Goal: Task Accomplishment & Management: Complete application form

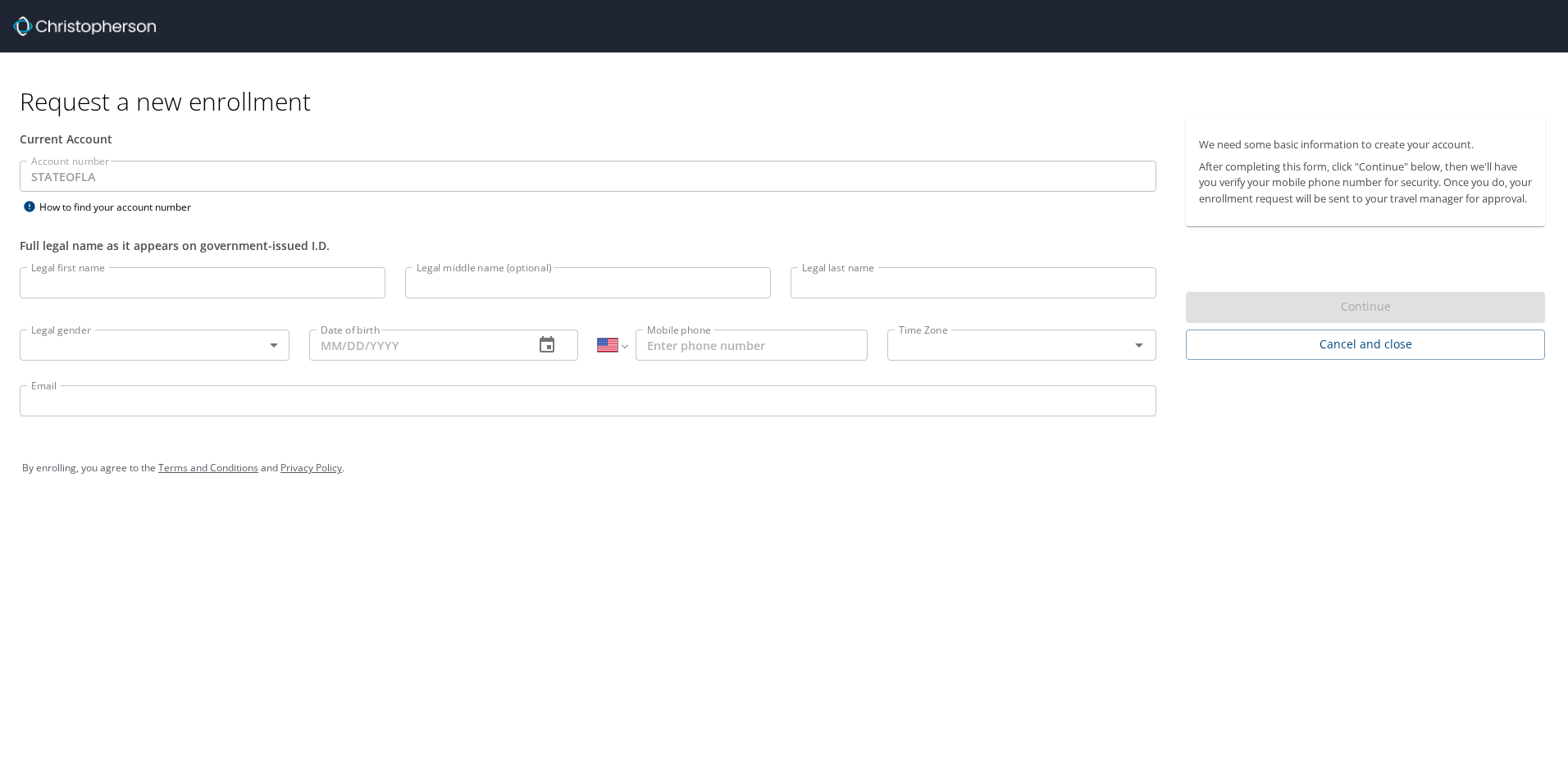
select select "US"
click at [247, 271] on input "Legal first name" at bounding box center [202, 283] width 366 height 31
type input "[PERSON_NAME]"
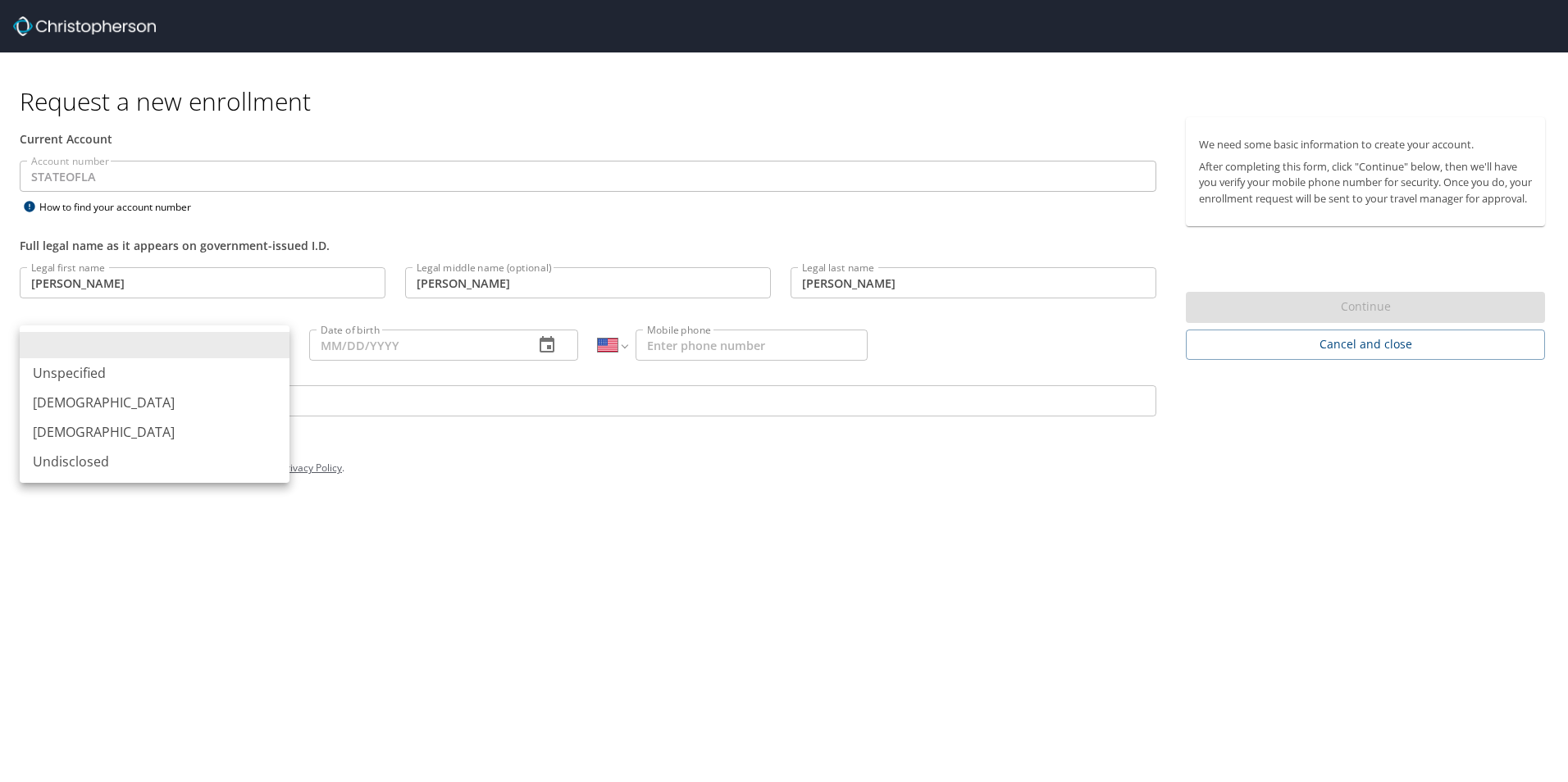
click at [156, 357] on body "Request a new enrollment Current Account Account number STATEOFLA Account numbe…" at bounding box center [784, 391] width 1568 height 782
click at [109, 425] on li "[DEMOGRAPHIC_DATA]" at bounding box center [154, 431] width 270 height 29
type input "[DEMOGRAPHIC_DATA]"
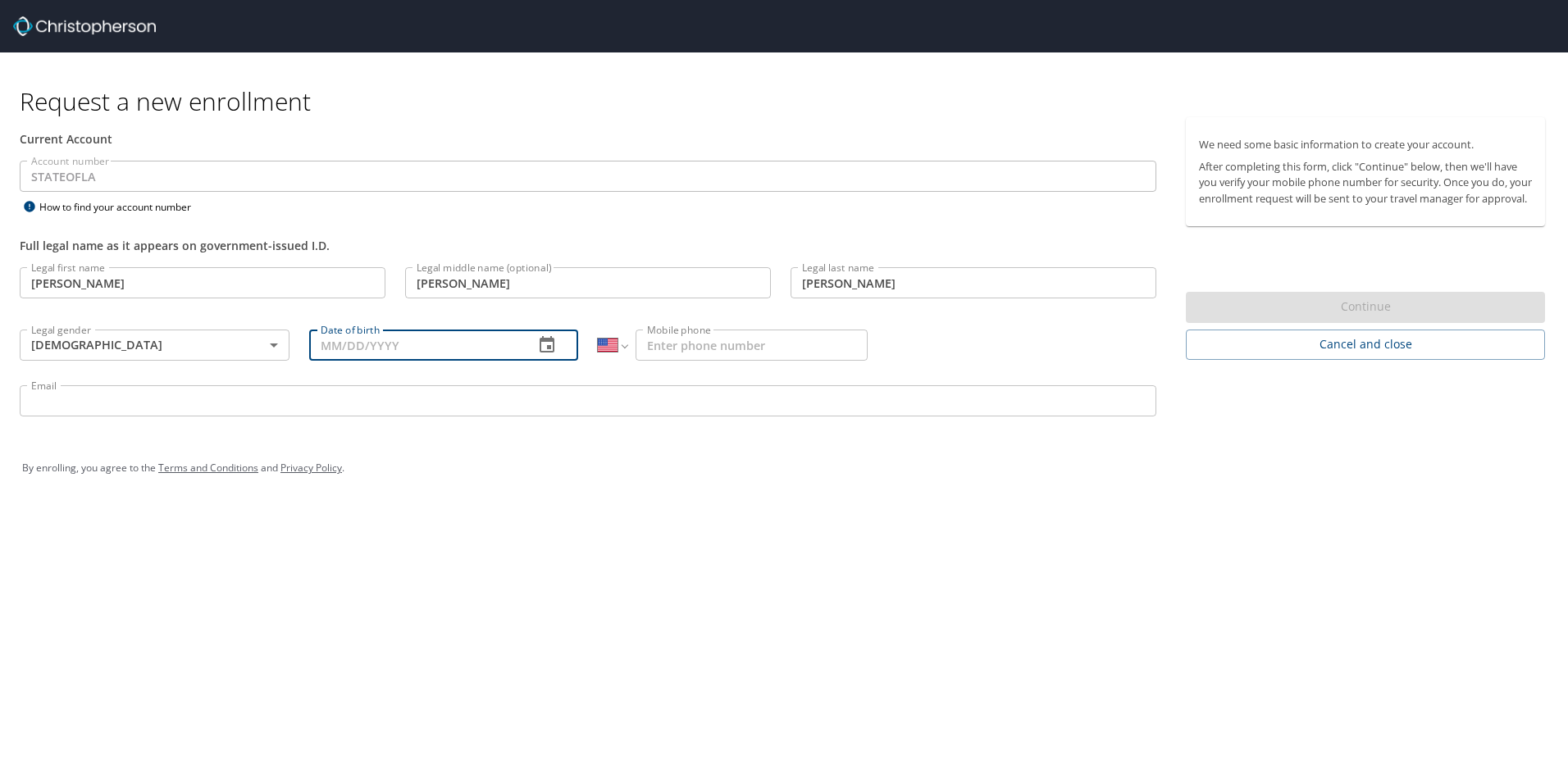
click at [342, 345] on input "Date of birth" at bounding box center [416, 345] width 212 height 31
type input "[DATE]"
click at [783, 346] on input "Mobile phone" at bounding box center [752, 345] width 232 height 31
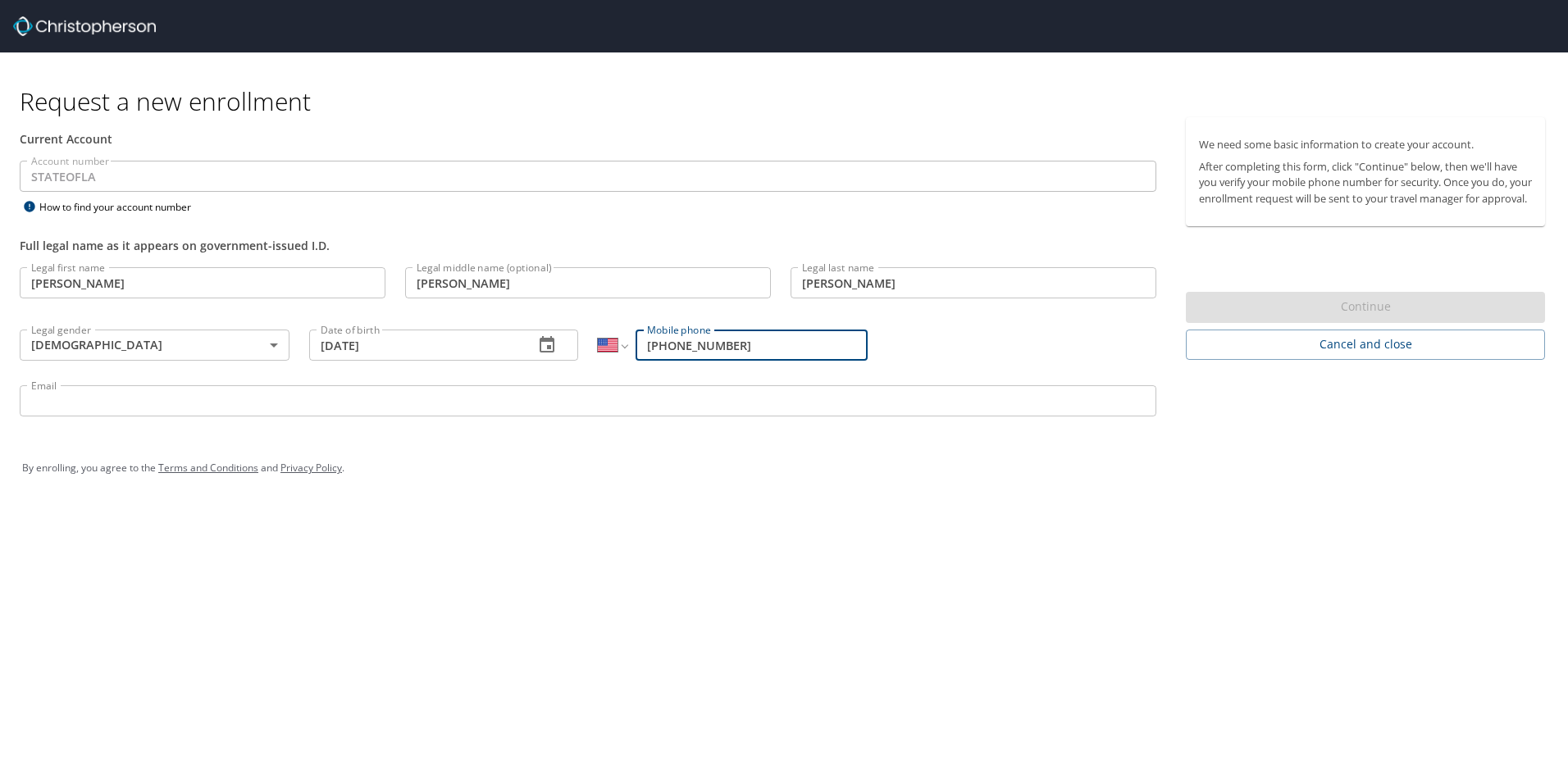
type input "(985) 351-4700"
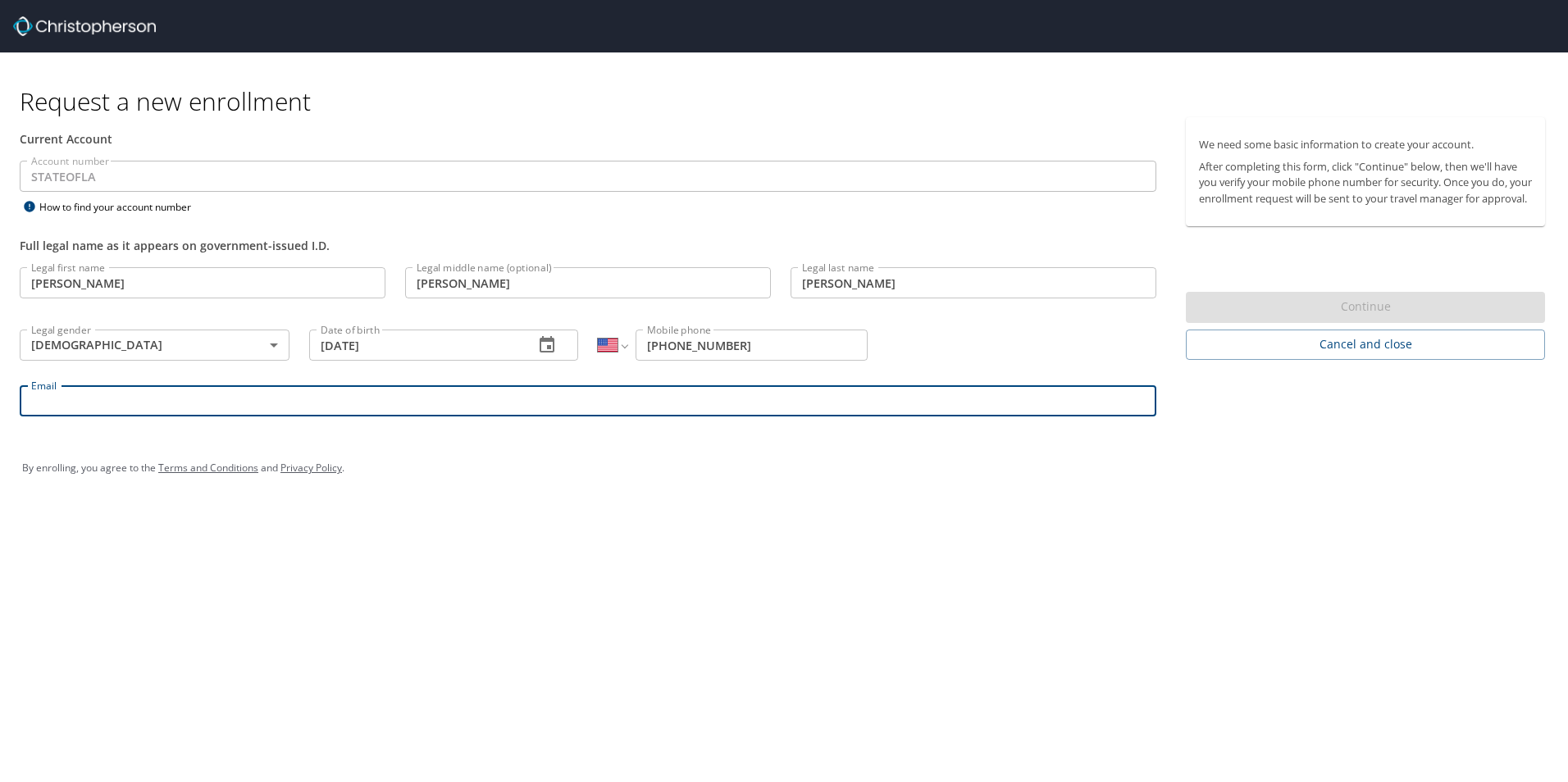
click at [134, 394] on input "Email" at bounding box center [587, 400] width 1136 height 31
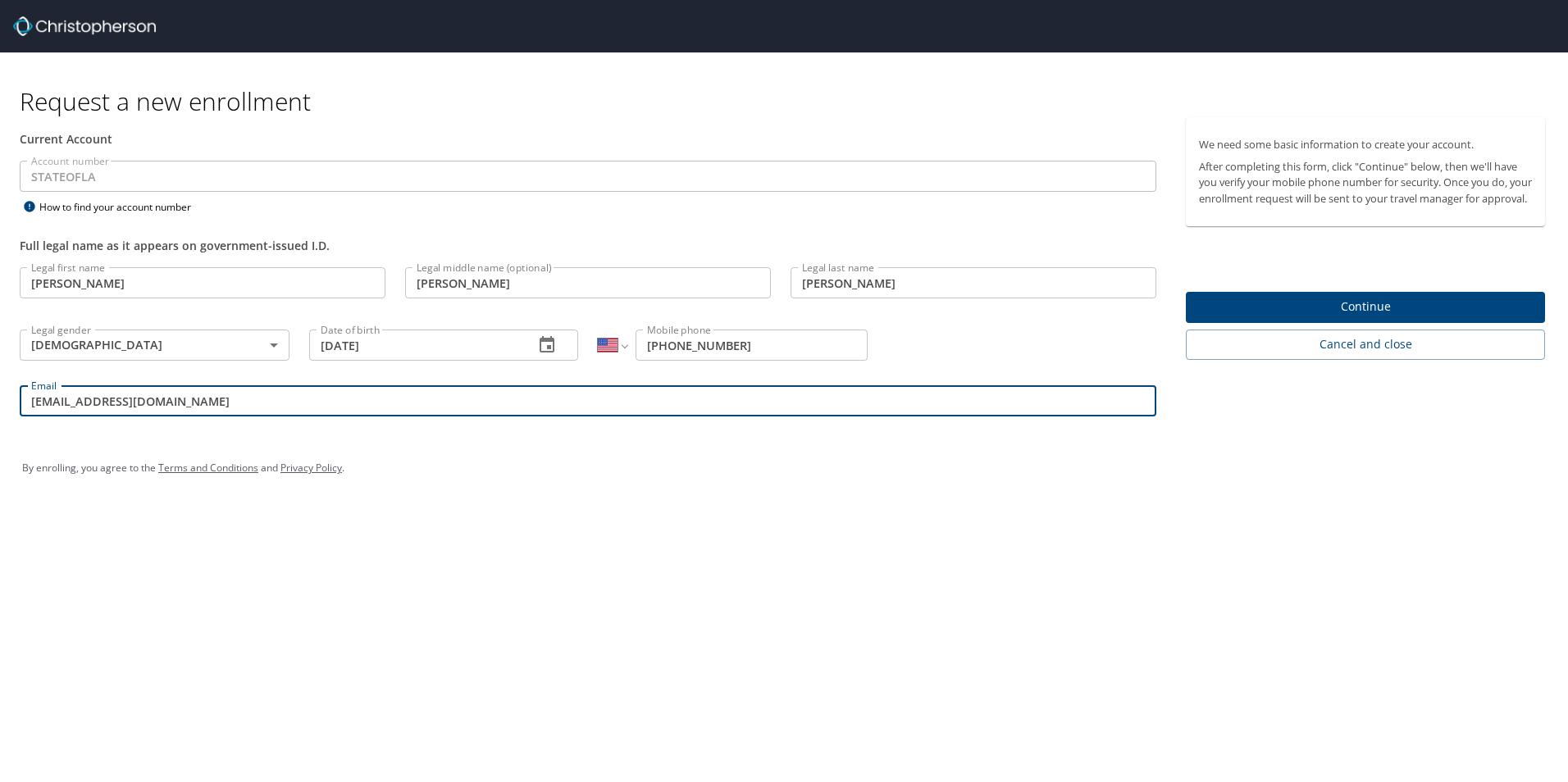
drag, startPoint x: 188, startPoint y: 394, endPoint x: -3, endPoint y: 357, distance: 194.6
click at [0, 357] on html "Request a new enrollment Current Account Account number STATEOFLA Account numbe…" at bounding box center [784, 391] width 1568 height 782
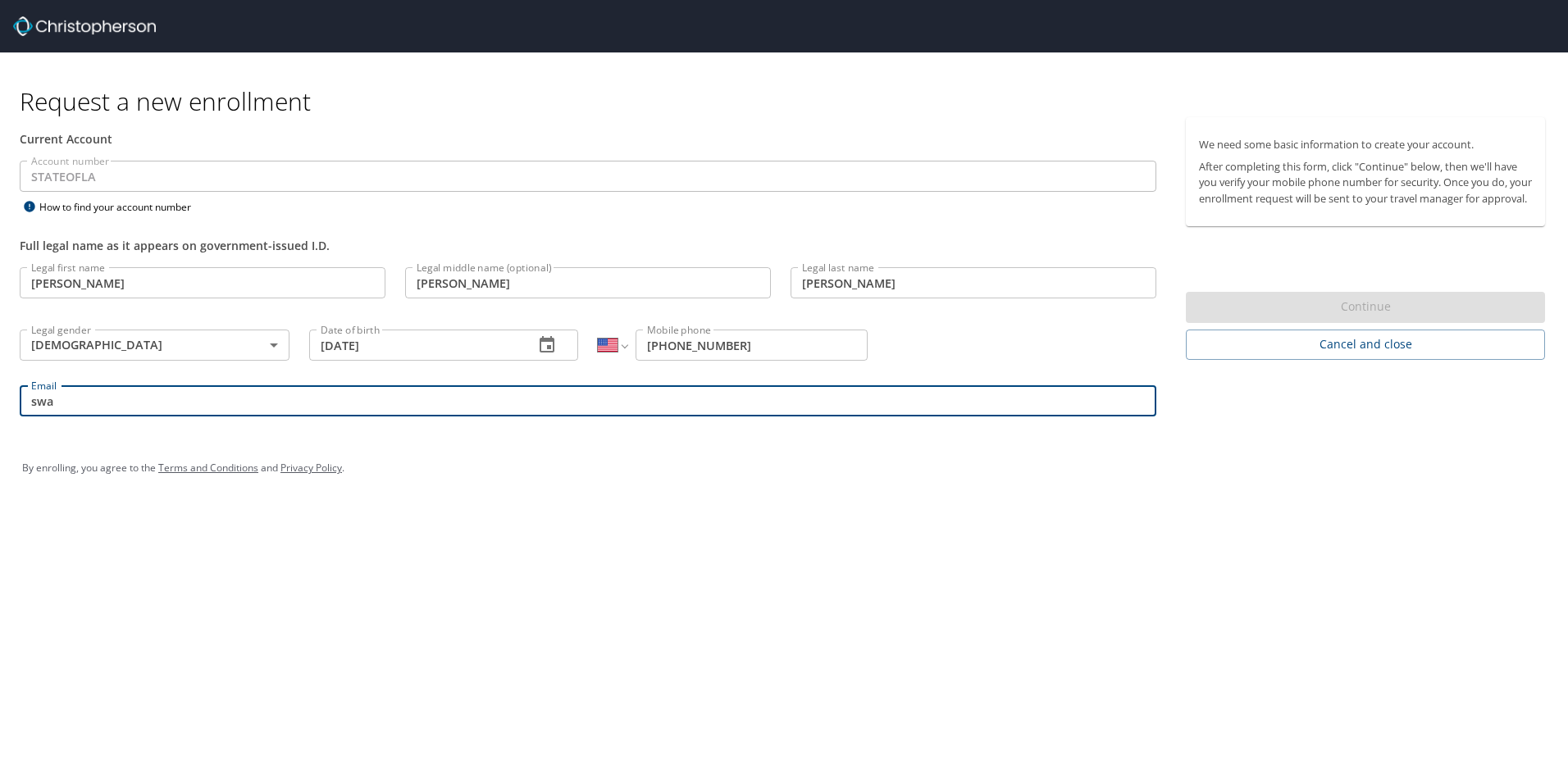
type input "[EMAIL_ADDRESS][DOMAIN_NAME]"
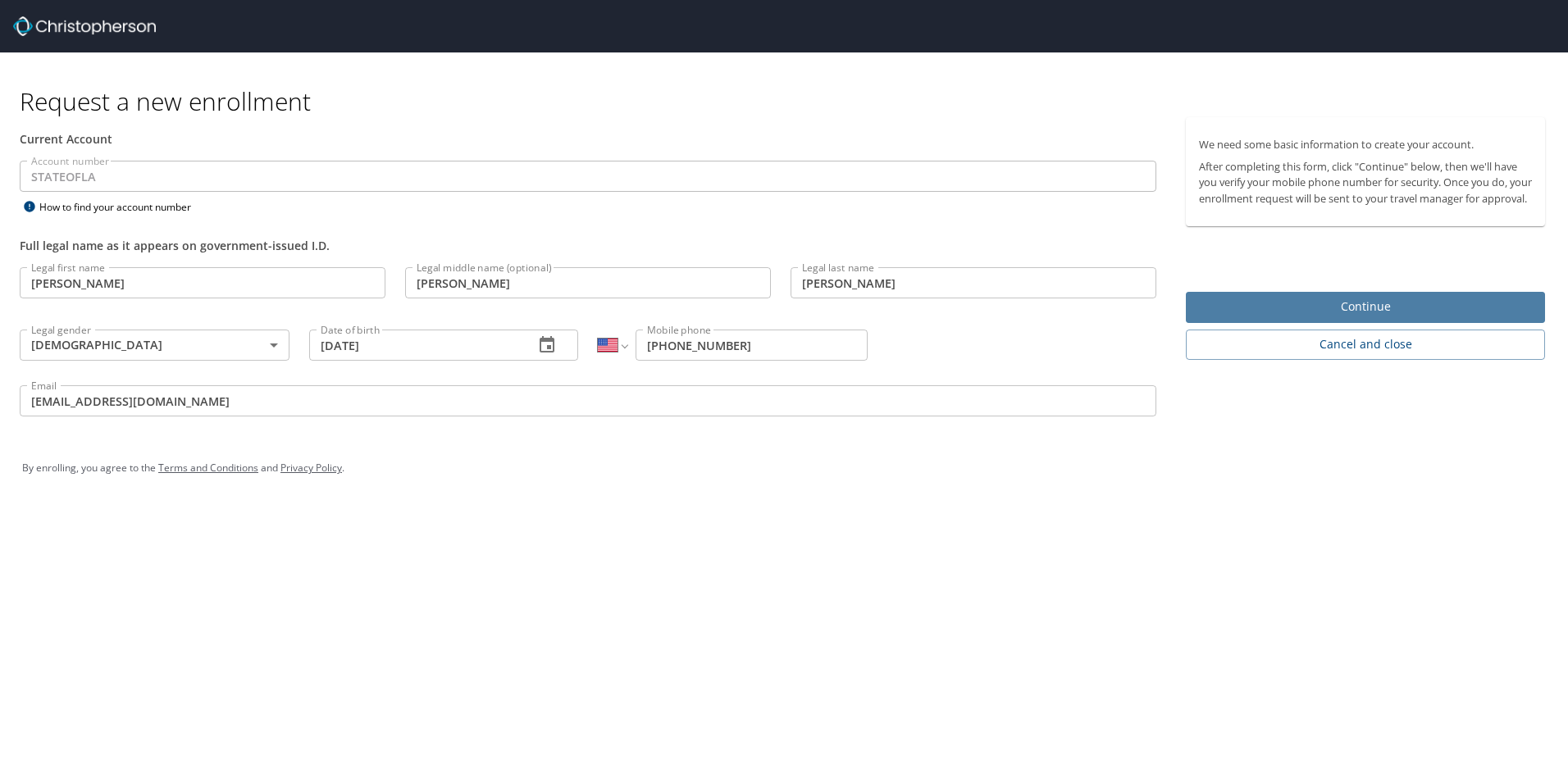
click at [1327, 314] on span "Continue" at bounding box center [1365, 307] width 333 height 20
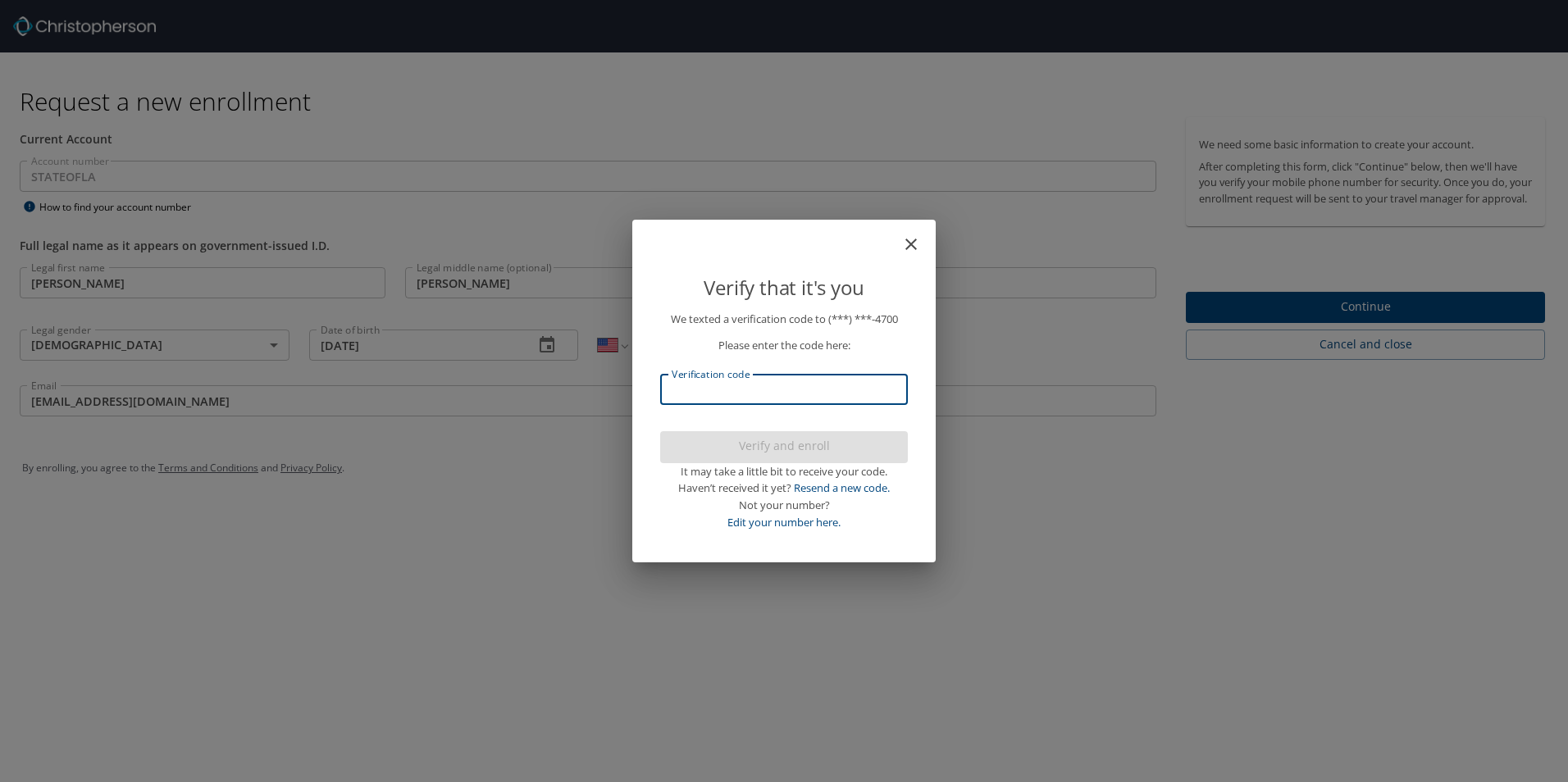
click at [738, 378] on input "Verification code" at bounding box center [784, 389] width 247 height 31
type input "545775"
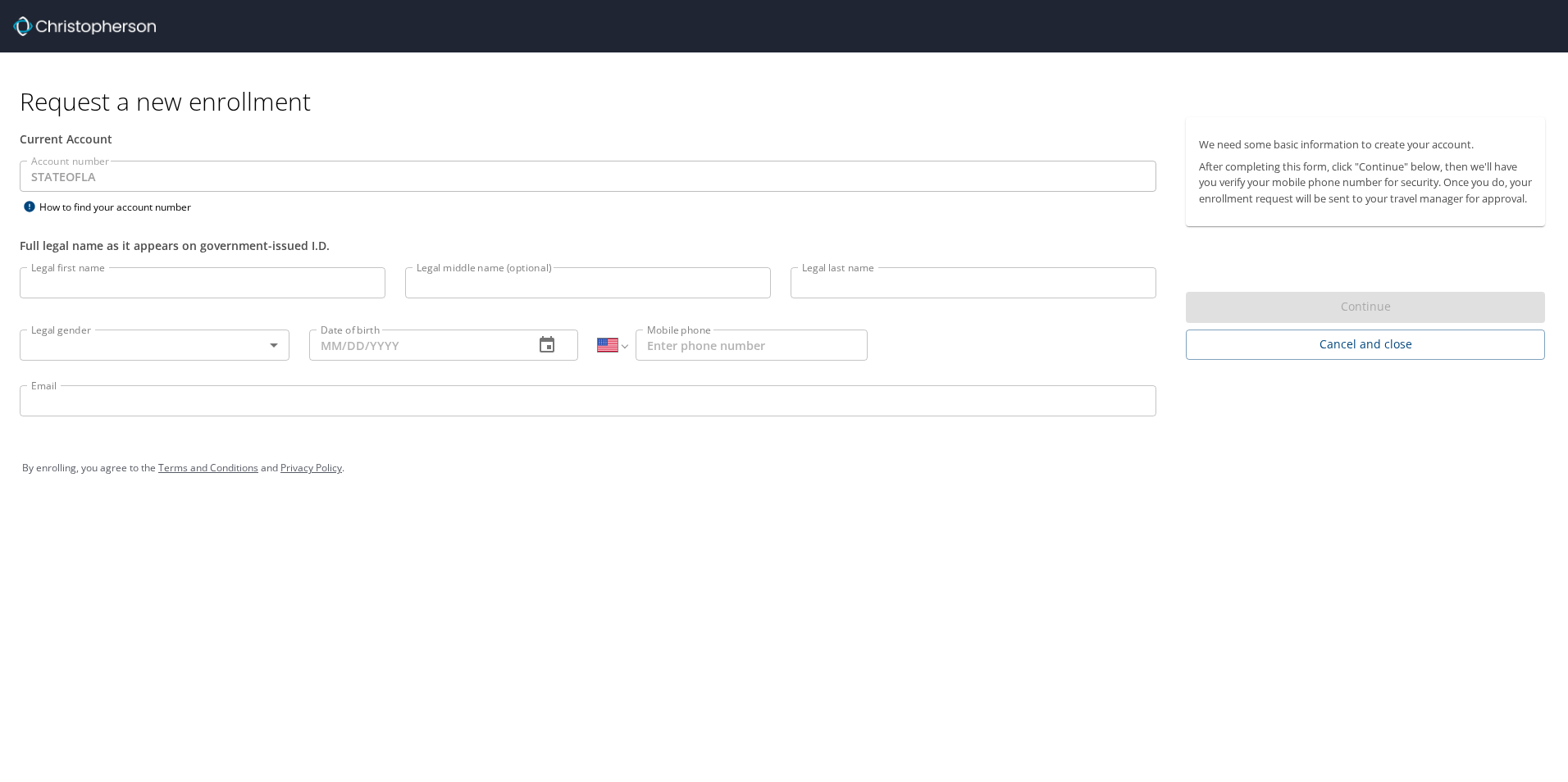
select select "US"
click at [97, 283] on input "Legal first name" at bounding box center [202, 283] width 366 height 31
type input "[PERSON_NAME]"
type input "[DATE]"
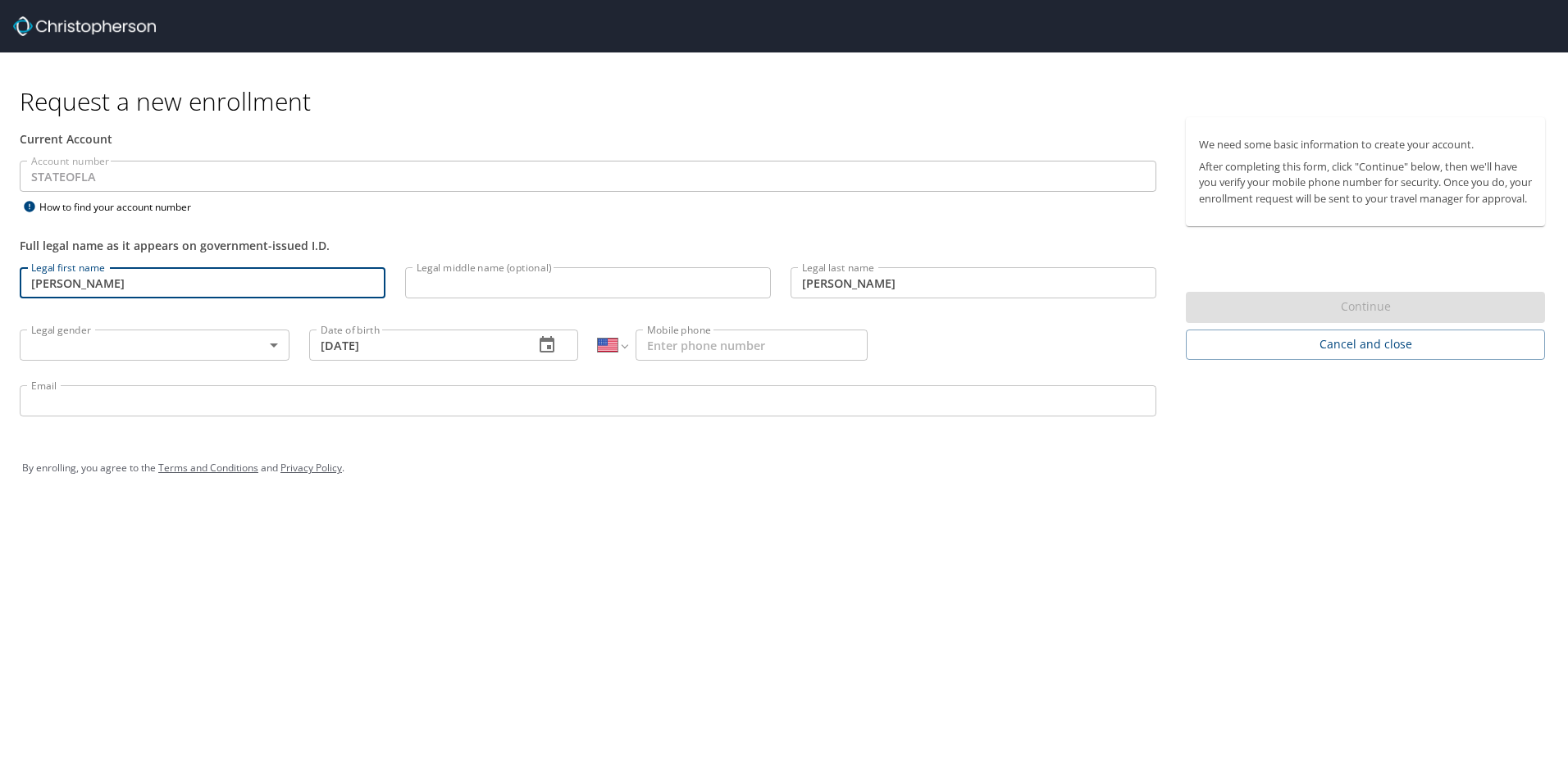
type input "[PHONE_NUMBER]"
type input "[EMAIL_ADDRESS][DOMAIN_NAME]"
click at [543, 280] on input "Legal middle name (optional)" at bounding box center [588, 283] width 366 height 31
drag, startPoint x: -3, startPoint y: 256, endPoint x: 0, endPoint y: 195, distance: 61.1
click at [0, 198] on html "Request a new enrollment Current Account Account number STATEOFLA Account numbe…" at bounding box center [784, 391] width 1568 height 782
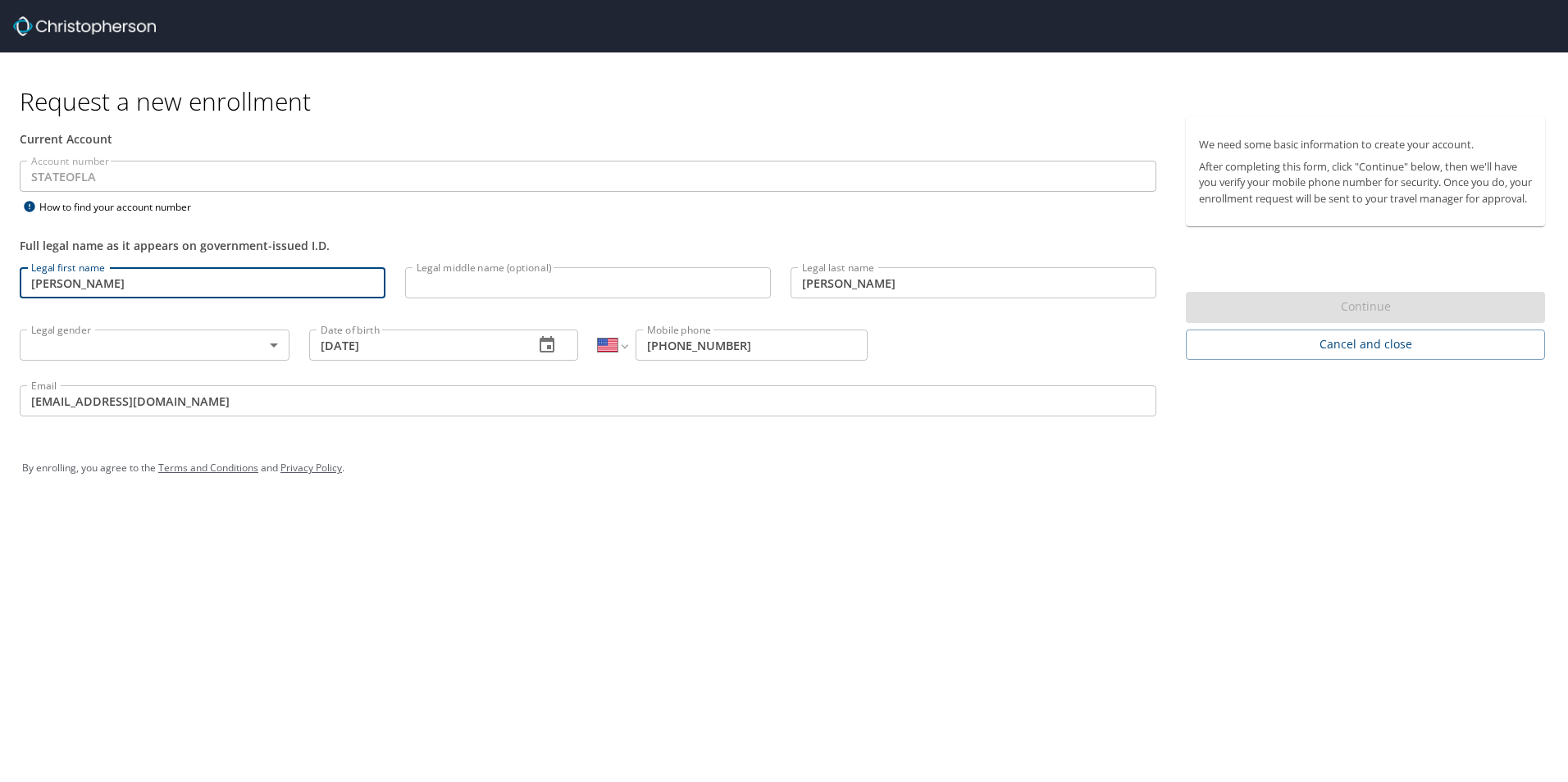
type input "[PERSON_NAME]"
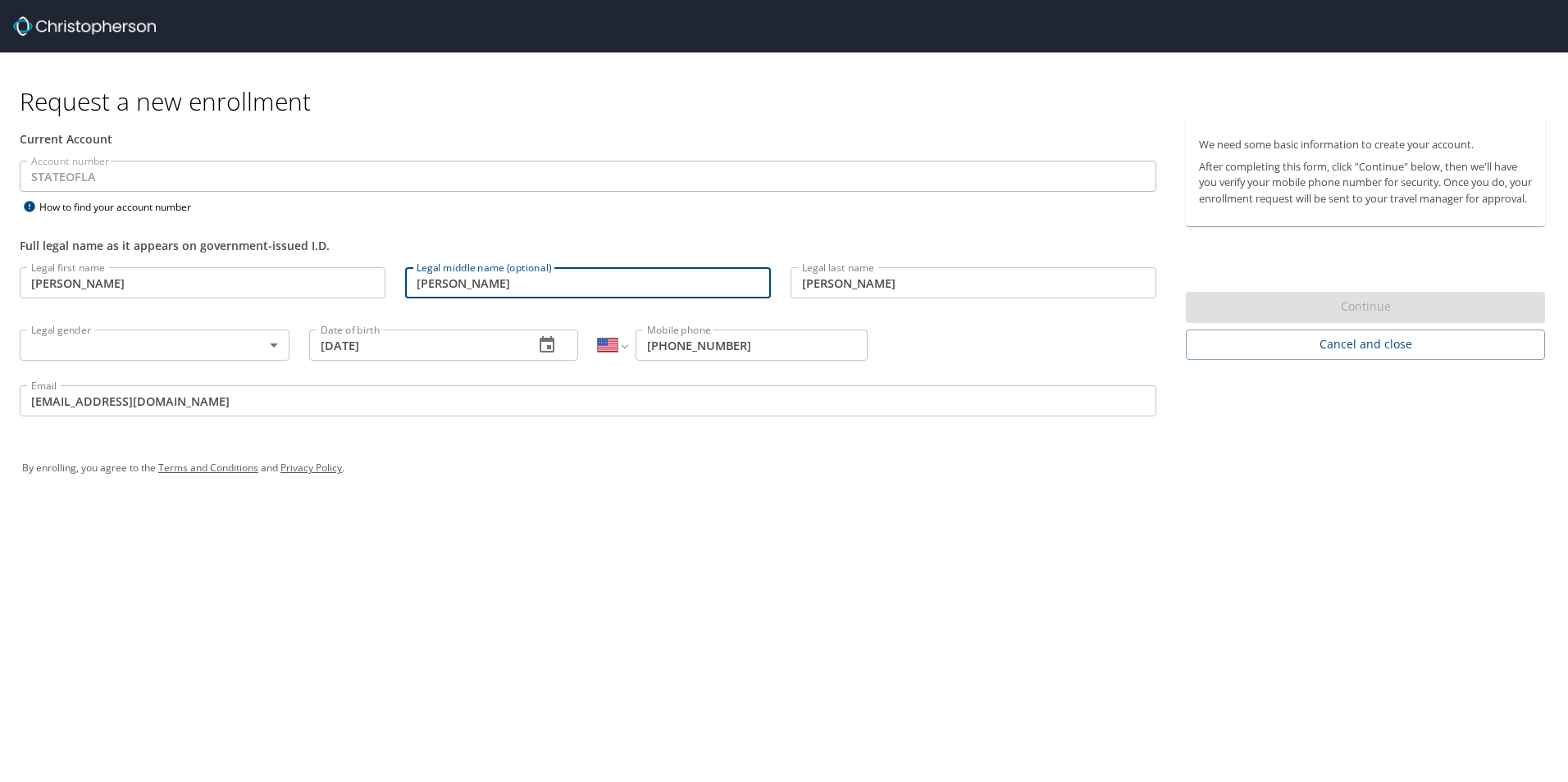
type input "[PERSON_NAME]"
click at [119, 351] on body "Request a new enrollment Current Account Account number STATEOFLA Account numbe…" at bounding box center [784, 391] width 1568 height 782
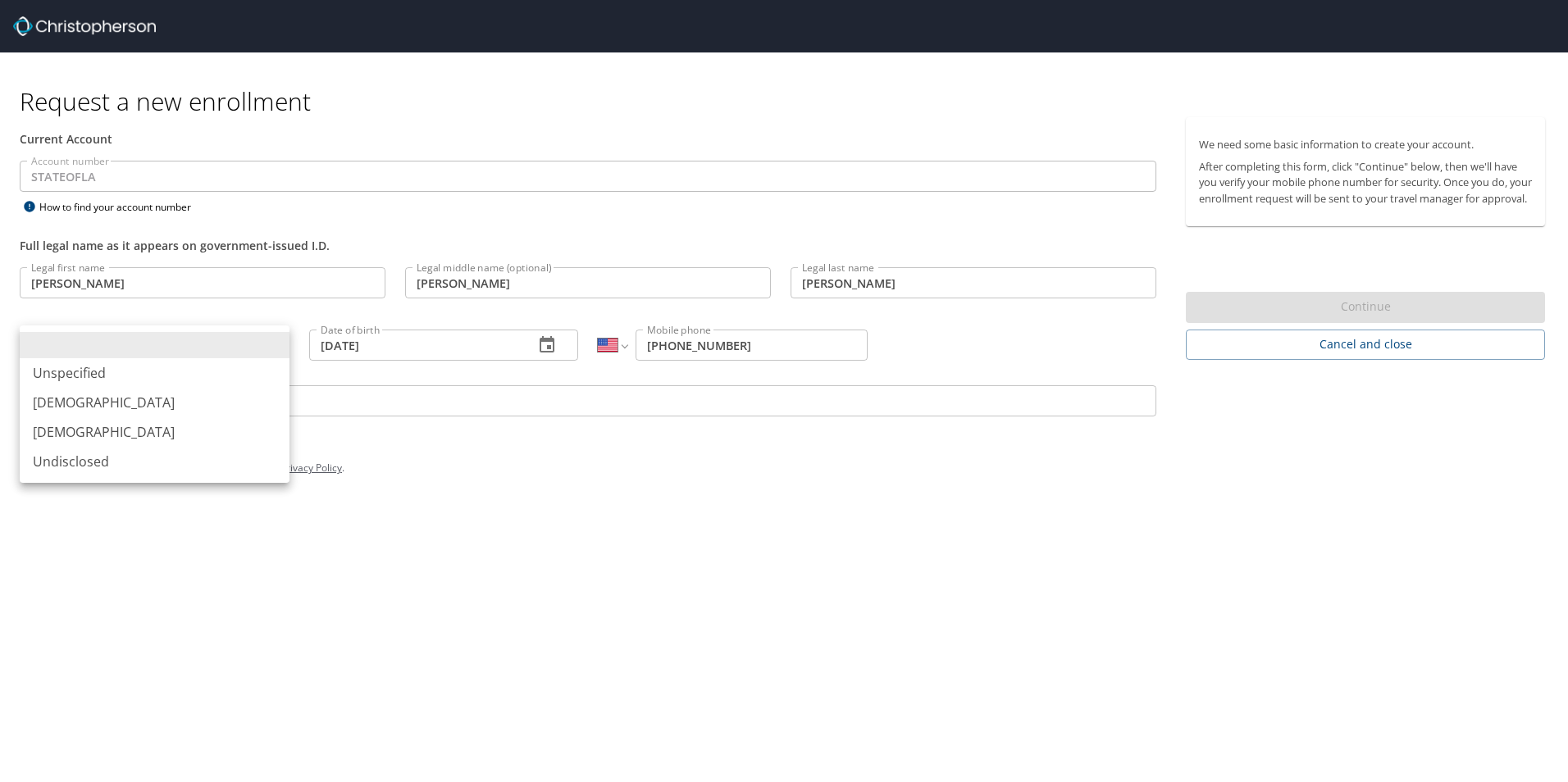
click at [95, 423] on li "[DEMOGRAPHIC_DATA]" at bounding box center [154, 431] width 270 height 29
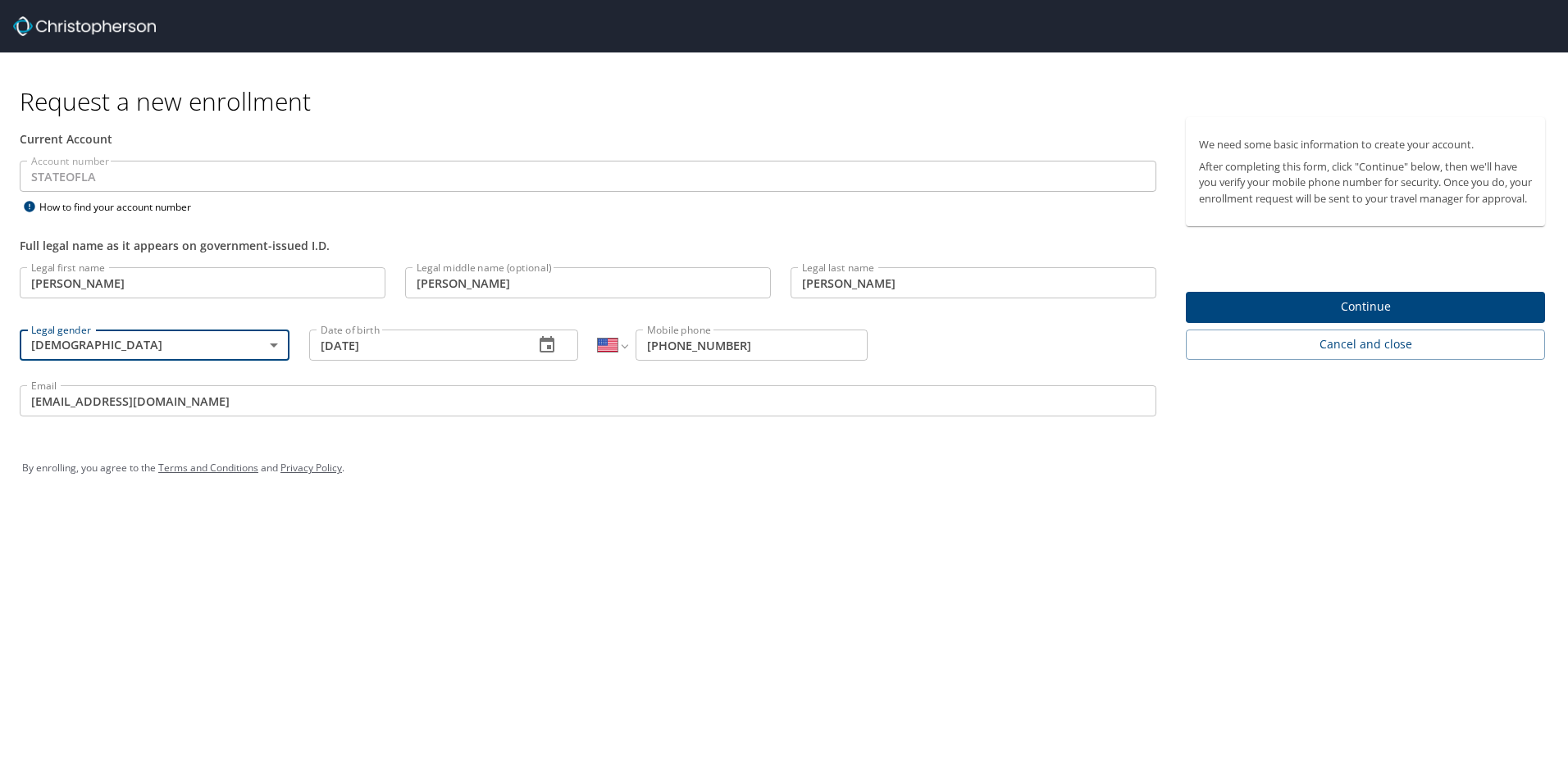
type input "[DEMOGRAPHIC_DATA]"
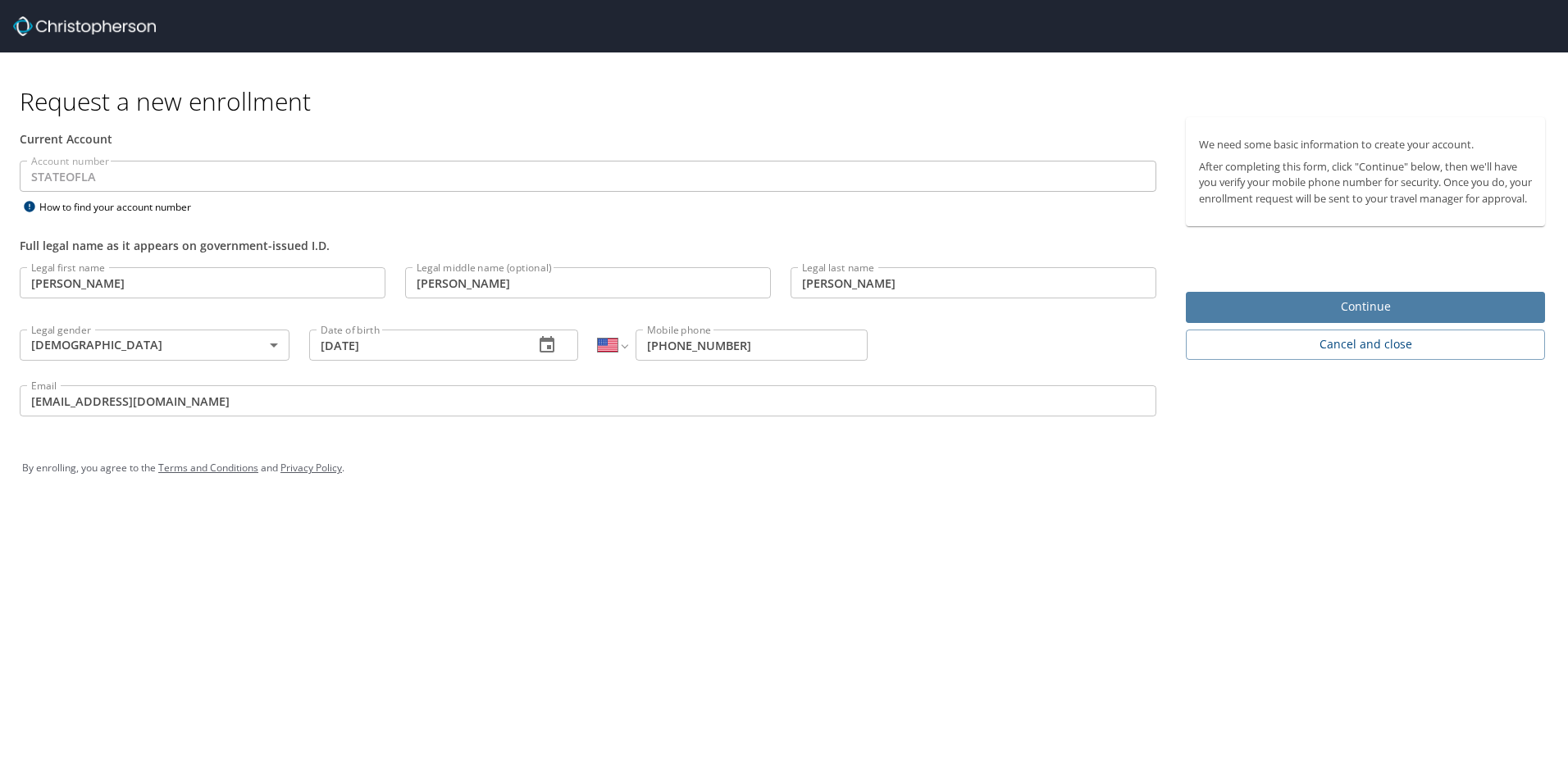
click at [1396, 317] on span "Continue" at bounding box center [1365, 307] width 333 height 20
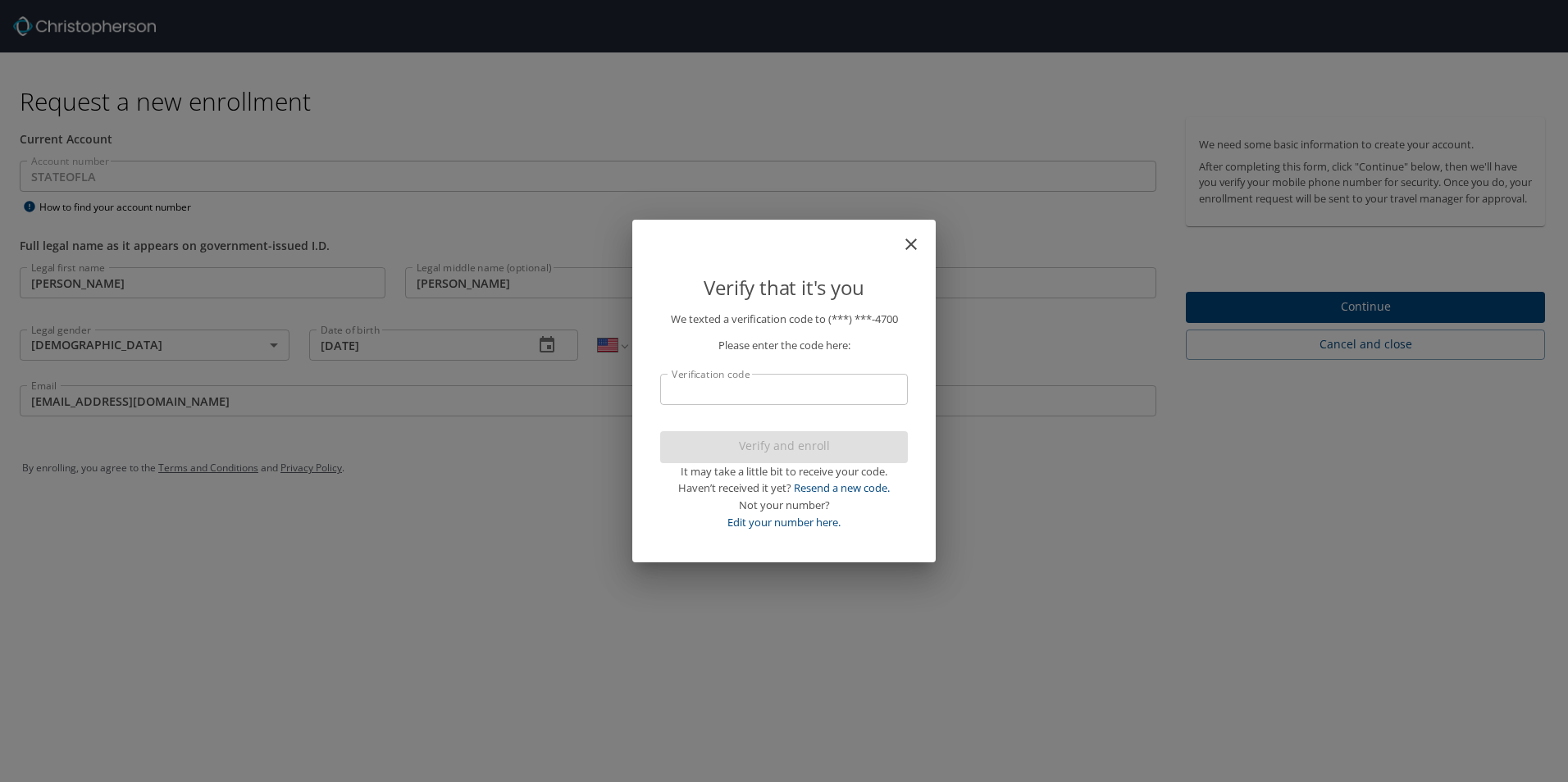
click at [771, 373] on p "We texted a verification code to (***) ***- 4700 Please enter the code here: Ve…" at bounding box center [784, 420] width 247 height 220
click at [766, 384] on input "Verification code" at bounding box center [784, 389] width 247 height 31
type input "856922"
